Goal: Find specific page/section: Find specific page/section

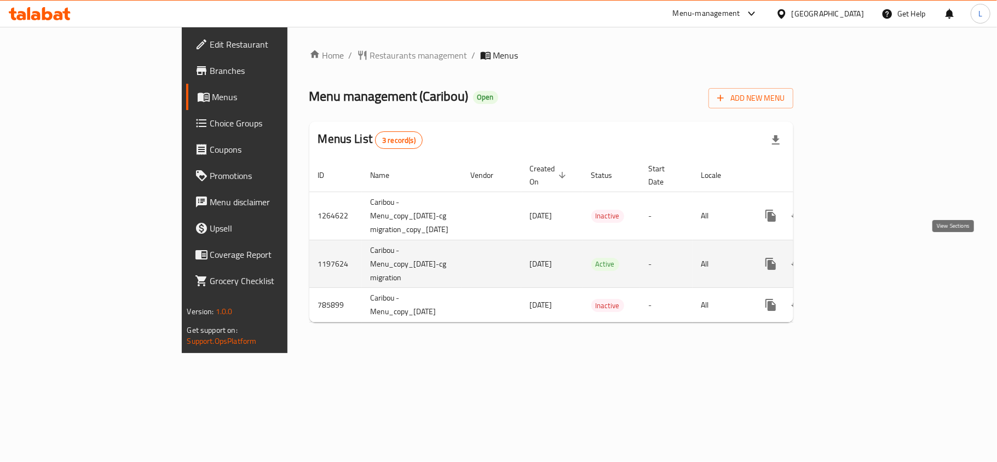
click at [863, 251] on link "enhanced table" at bounding box center [850, 264] width 26 height 26
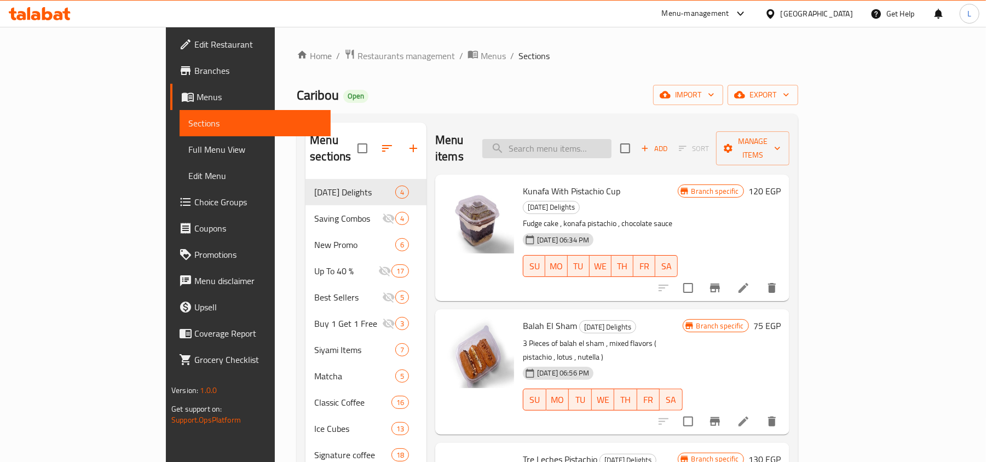
click at [573, 139] on input "search" at bounding box center [546, 148] width 129 height 19
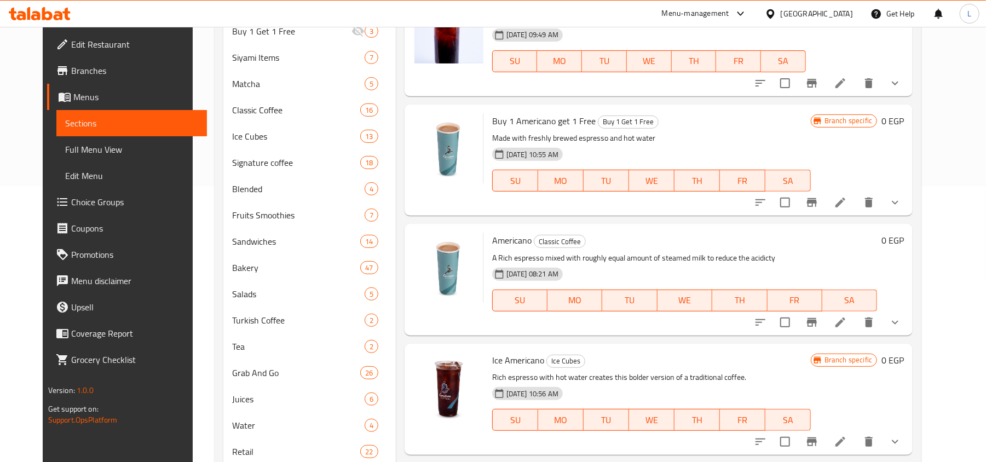
scroll to position [292, 0]
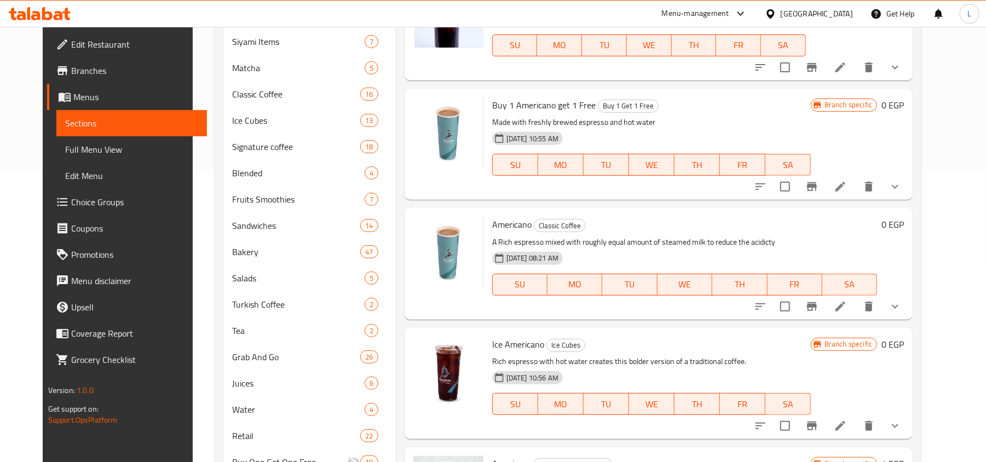
type input "american"
drag, startPoint x: 561, startPoint y: 237, endPoint x: 769, endPoint y: 233, distance: 208.1
click at [769, 233] on div "Americano Classic Coffee A Rich espresso mixed with roughly equal amount of ste…" at bounding box center [685, 263] width 394 height 102
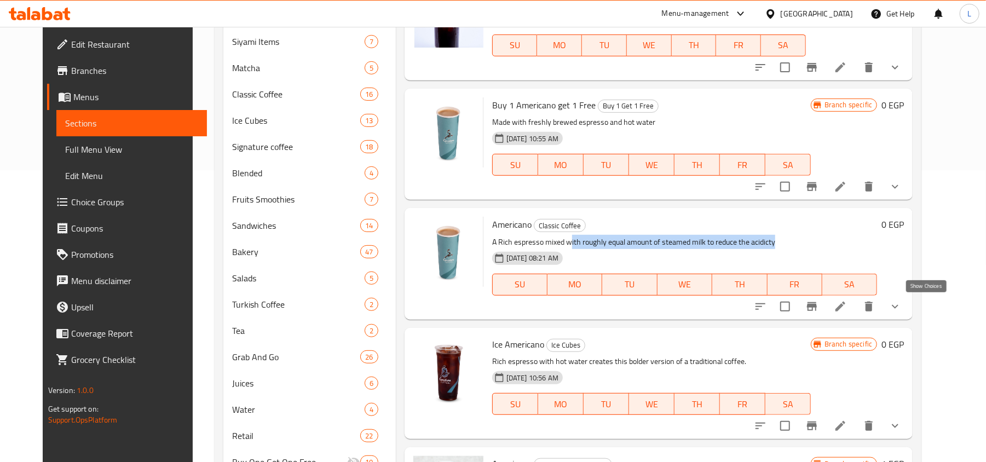
click at [902, 302] on icon "show more" at bounding box center [895, 306] width 13 height 13
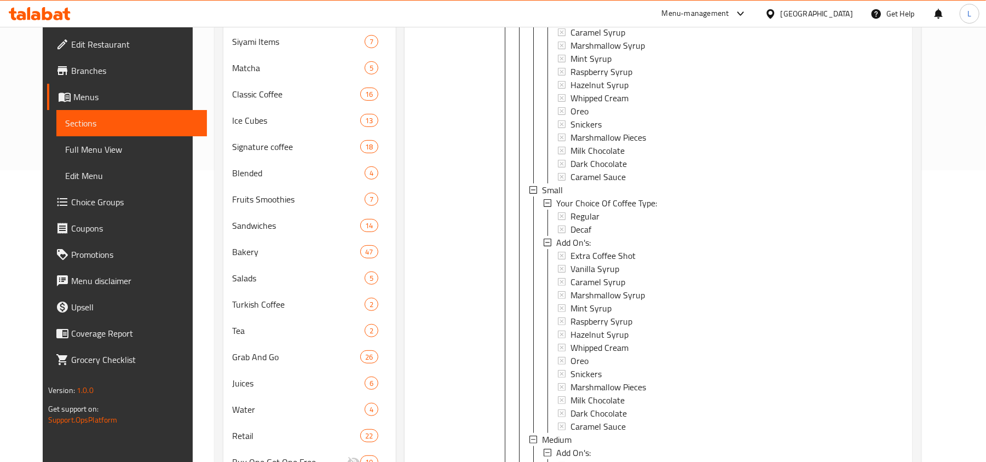
scroll to position [525, 0]
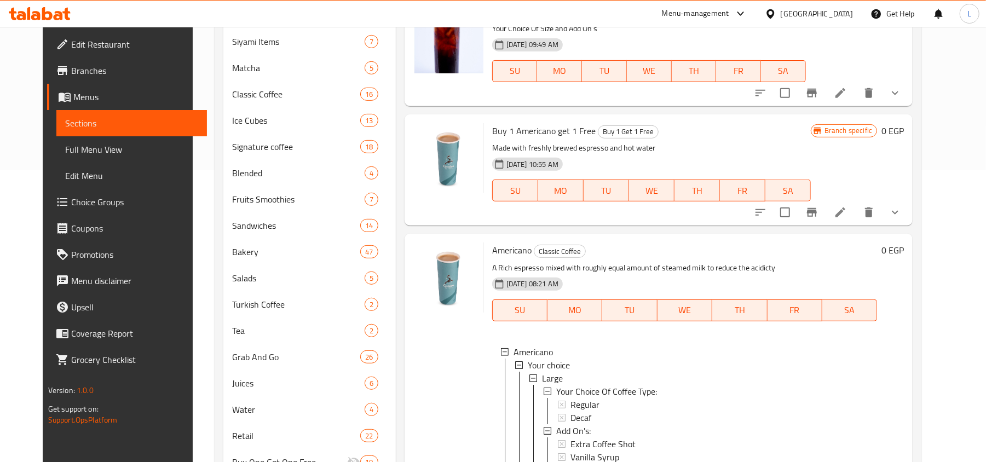
click at [506, 252] on span "Americano" at bounding box center [511, 250] width 39 height 16
copy h6 "Americano"
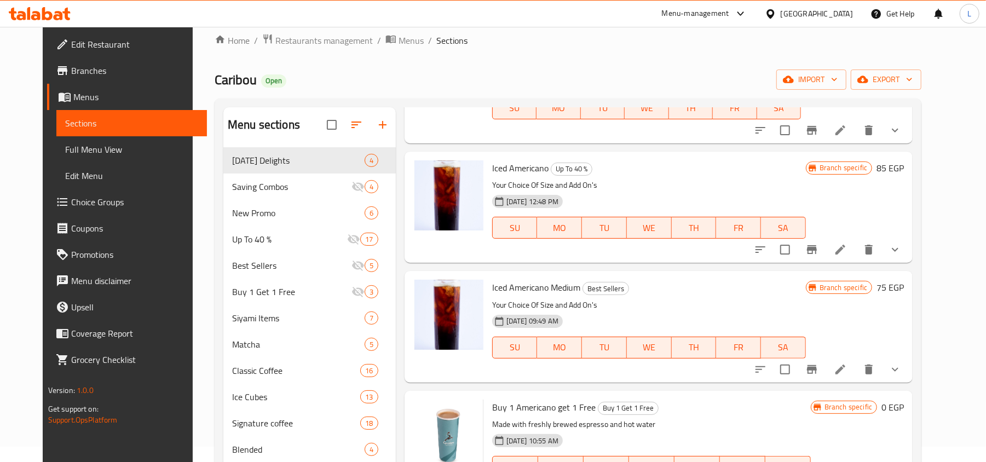
scroll to position [0, 0]
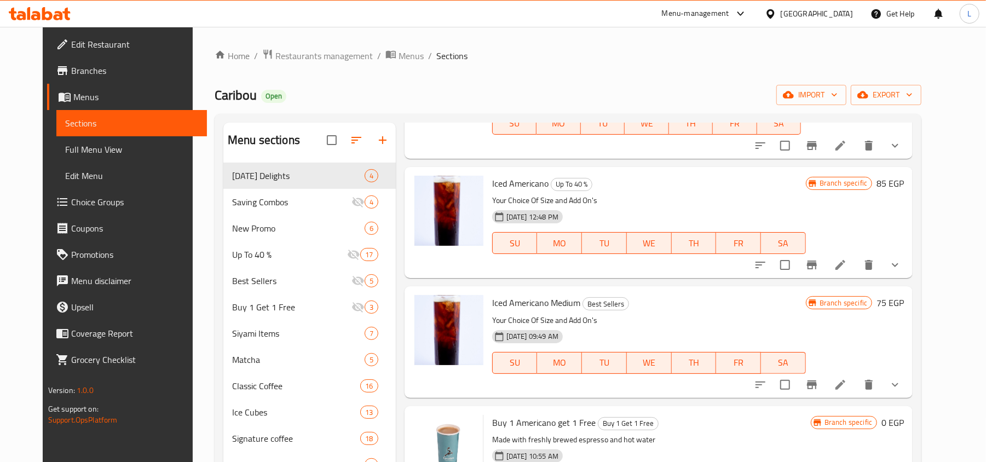
click at [193, 95] on div "Home / Restaurants management / Menus / Sections Caribou Open import export Men…" at bounding box center [568, 454] width 751 height 854
copy span "Caribou"
click at [303, 58] on span "Restaurants management" at bounding box center [323, 55] width 97 height 13
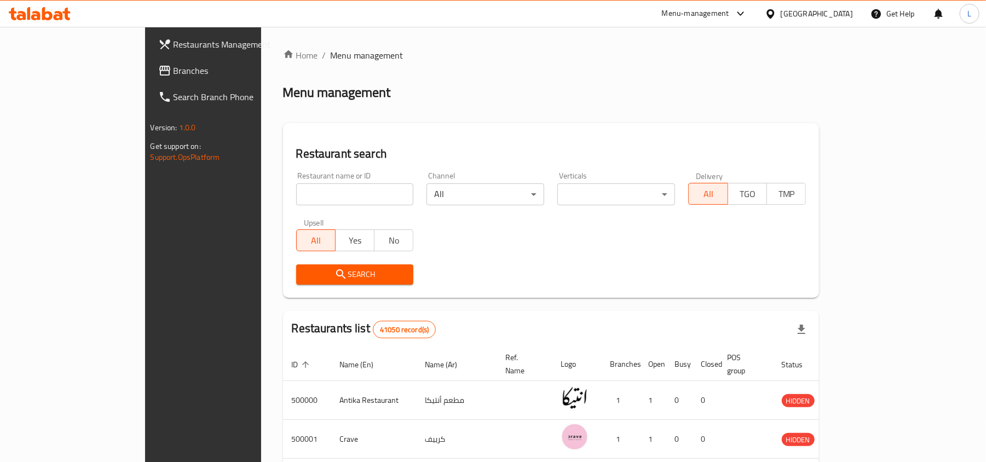
click at [841, 20] on div "[GEOGRAPHIC_DATA]" at bounding box center [809, 14] width 106 height 26
click at [837, 18] on div "[GEOGRAPHIC_DATA]" at bounding box center [817, 14] width 72 height 12
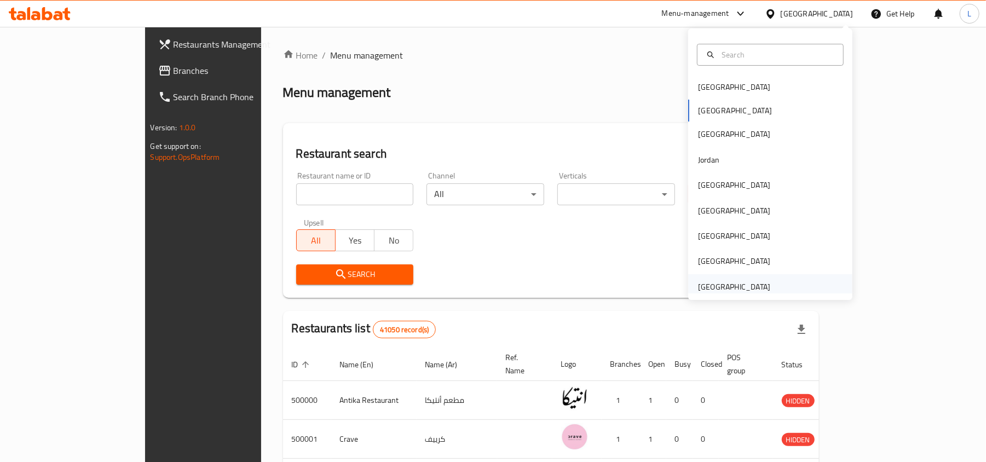
click at [717, 287] on div "[GEOGRAPHIC_DATA]" at bounding box center [734, 287] width 72 height 12
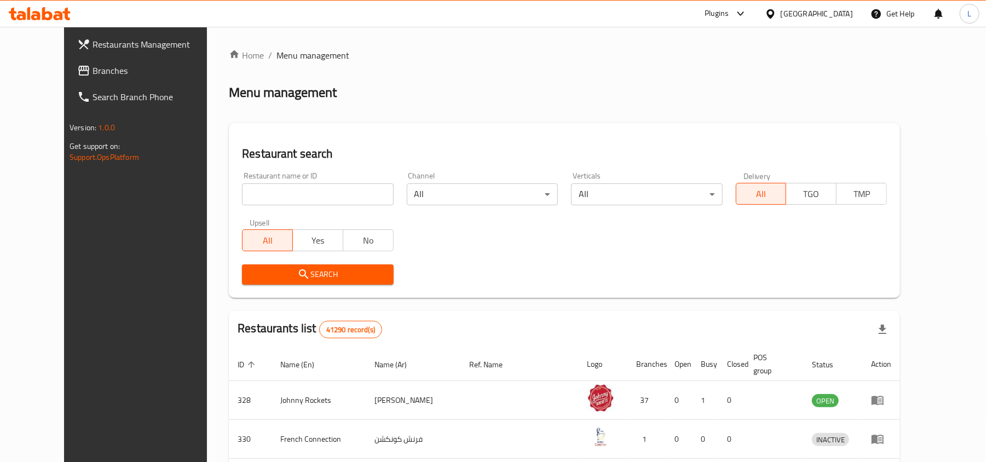
click at [93, 72] on span "Branches" at bounding box center [157, 70] width 128 height 13
